Goal: Task Accomplishment & Management: Use online tool/utility

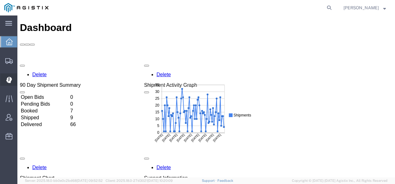
click at [7, 77] on icon at bounding box center [9, 80] width 6 height 7
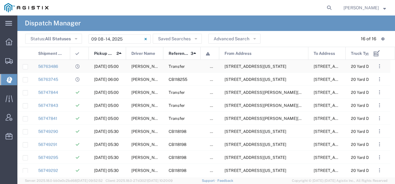
click at [323, 66] on span "[STREET_ADDRESS][US_STATE]" at bounding box center [344, 66] width 62 height 5
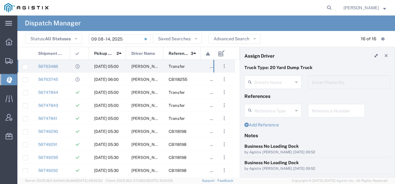
type input "[PERSON_NAME]"
type input "4085954195"
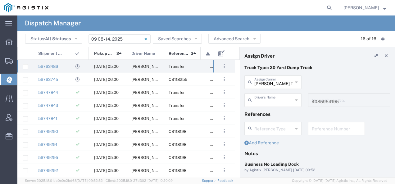
click at [275, 102] on input "text" at bounding box center [273, 99] width 38 height 11
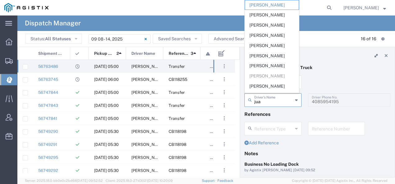
type input "[PERSON_NAME]"
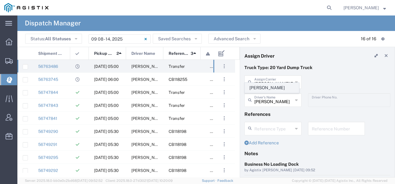
click at [272, 88] on span "[PERSON_NAME]" at bounding box center [272, 88] width 54 height 10
type input "[PERSON_NAME]"
type input "4084380716"
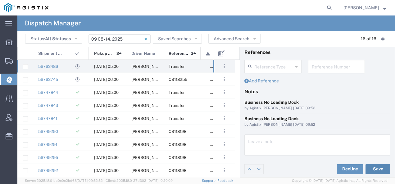
click at [374, 169] on button "Save" at bounding box center [377, 169] width 25 height 10
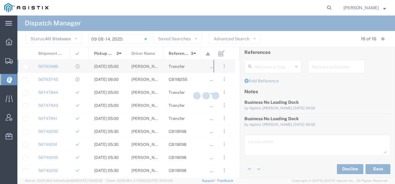
type input "[PERSON_NAME]"
